Goal: Information Seeking & Learning: Learn about a topic

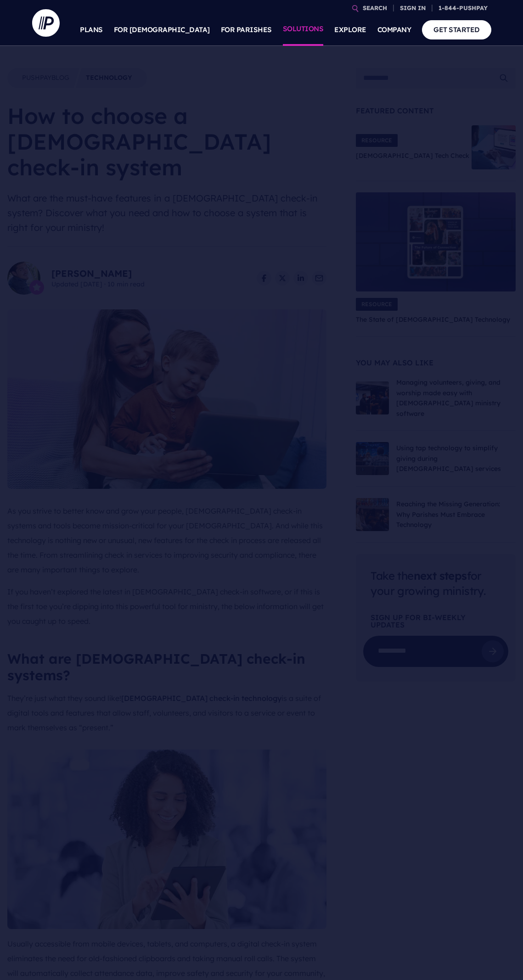
click at [314, 27] on link "SOLUTIONS" at bounding box center [303, 30] width 41 height 32
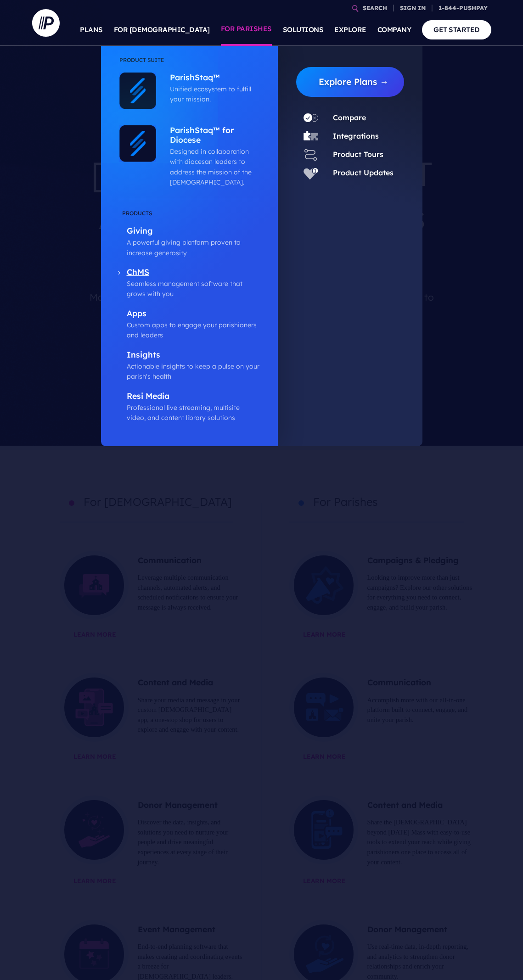
click at [145, 271] on p "ChMS" at bounding box center [193, 272] width 133 height 11
